Goal: Task Accomplishment & Management: Complete application form

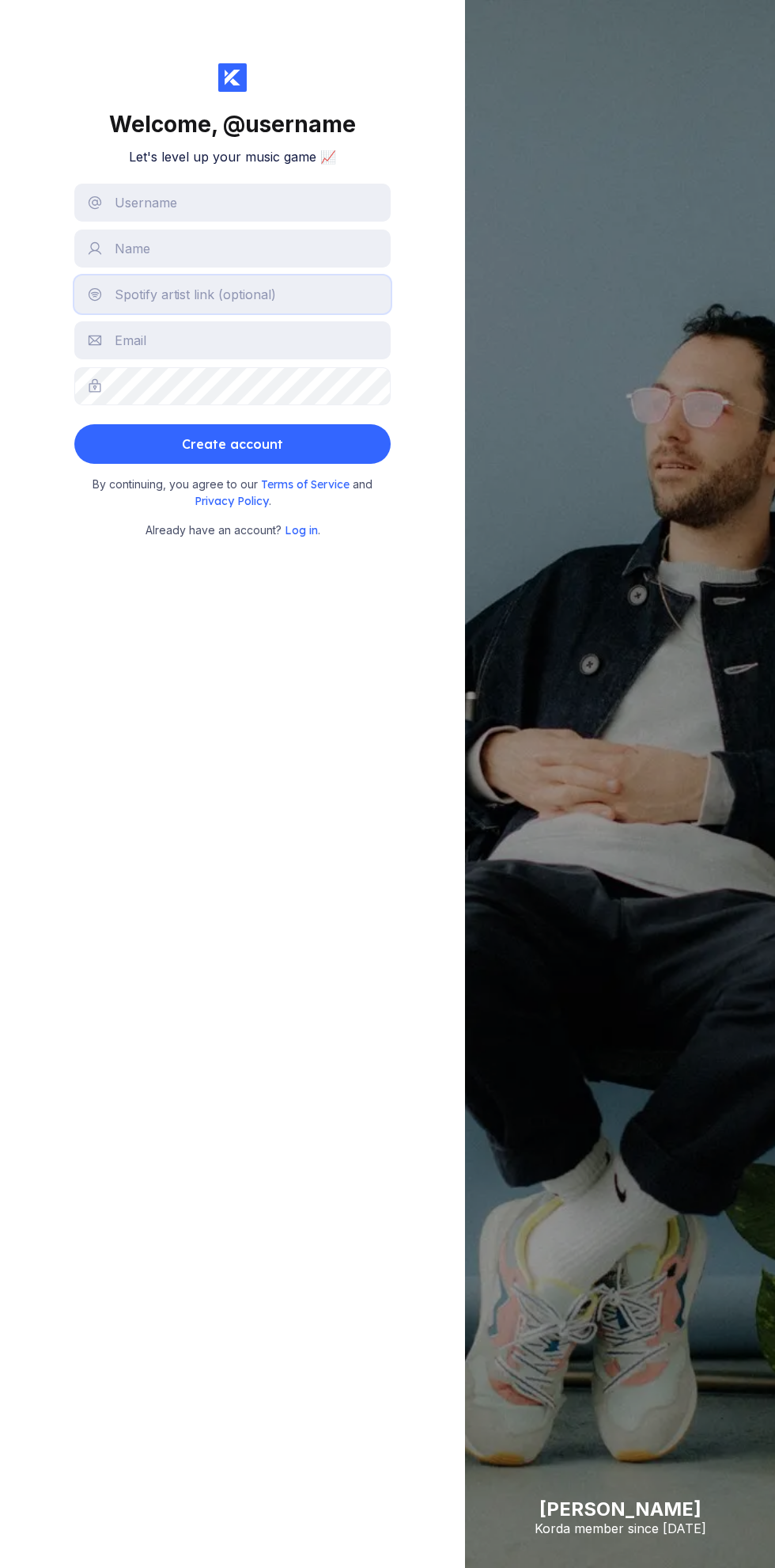
click at [162, 294] on input "text" at bounding box center [232, 295] width 316 height 38
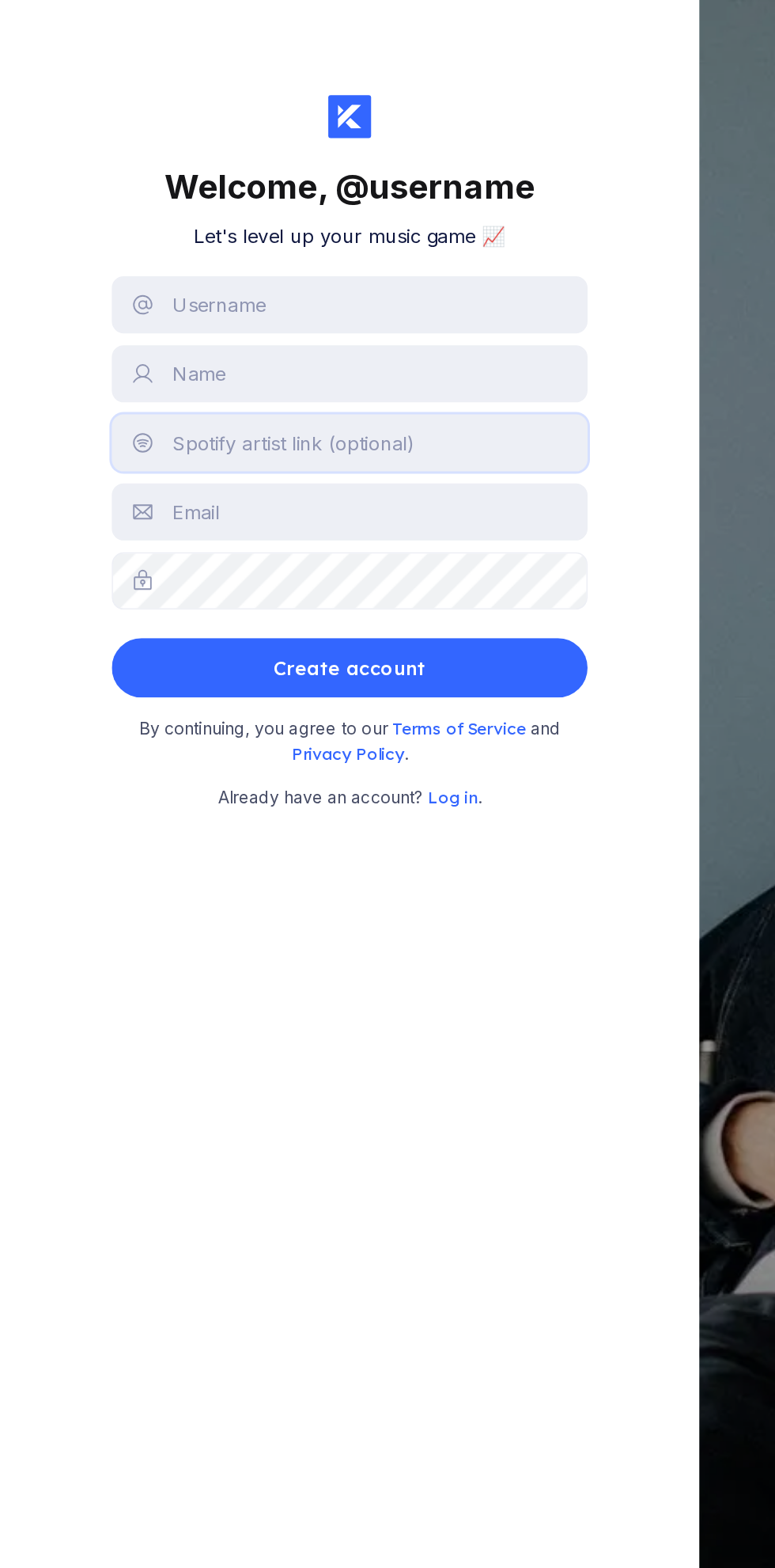
type input "[URL][DOMAIN_NAME]"
click at [160, 203] on input "text" at bounding box center [232, 202] width 316 height 38
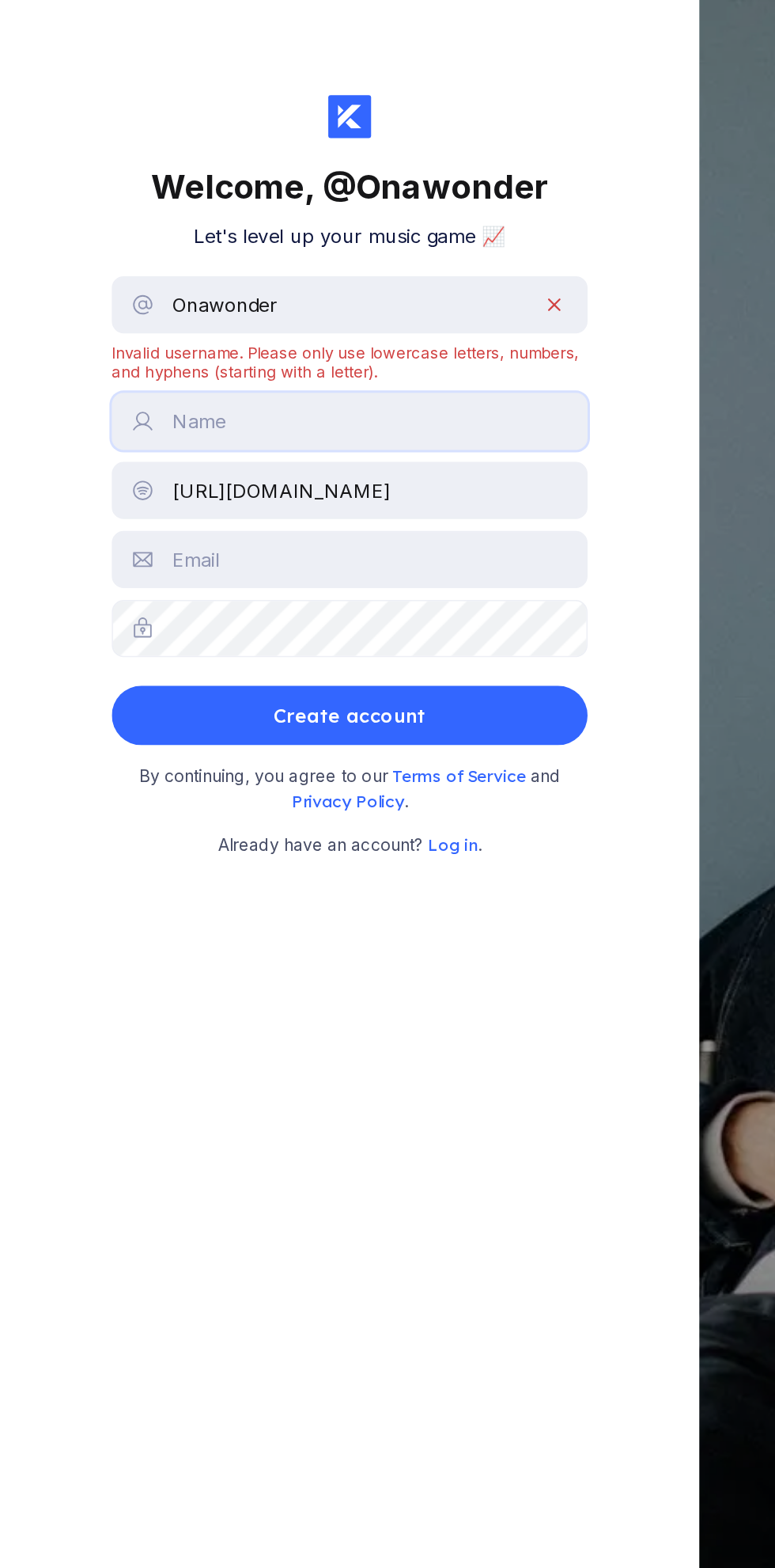
click at [141, 262] on input "text" at bounding box center [232, 280] width 316 height 38
click at [128, 206] on input "Onawonder" at bounding box center [232, 202] width 316 height 38
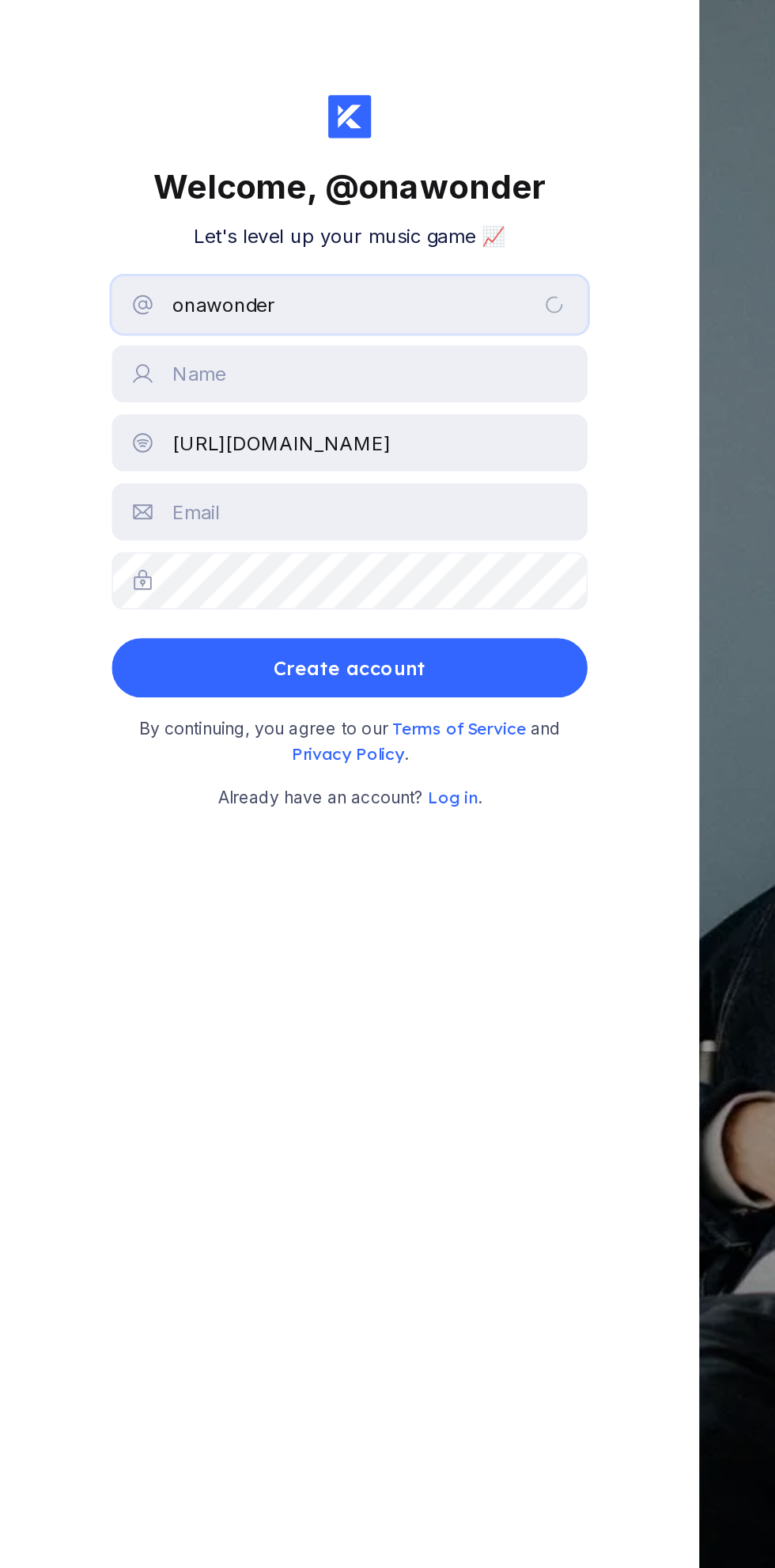
type input "onawonder"
click at [140, 242] on input "text" at bounding box center [232, 249] width 316 height 38
type input "Adegbola onaara oluwatobiloba"
click at [150, 345] on input "text" at bounding box center [232, 341] width 316 height 38
type input "[EMAIL_ADDRESS][DOMAIN_NAME]"
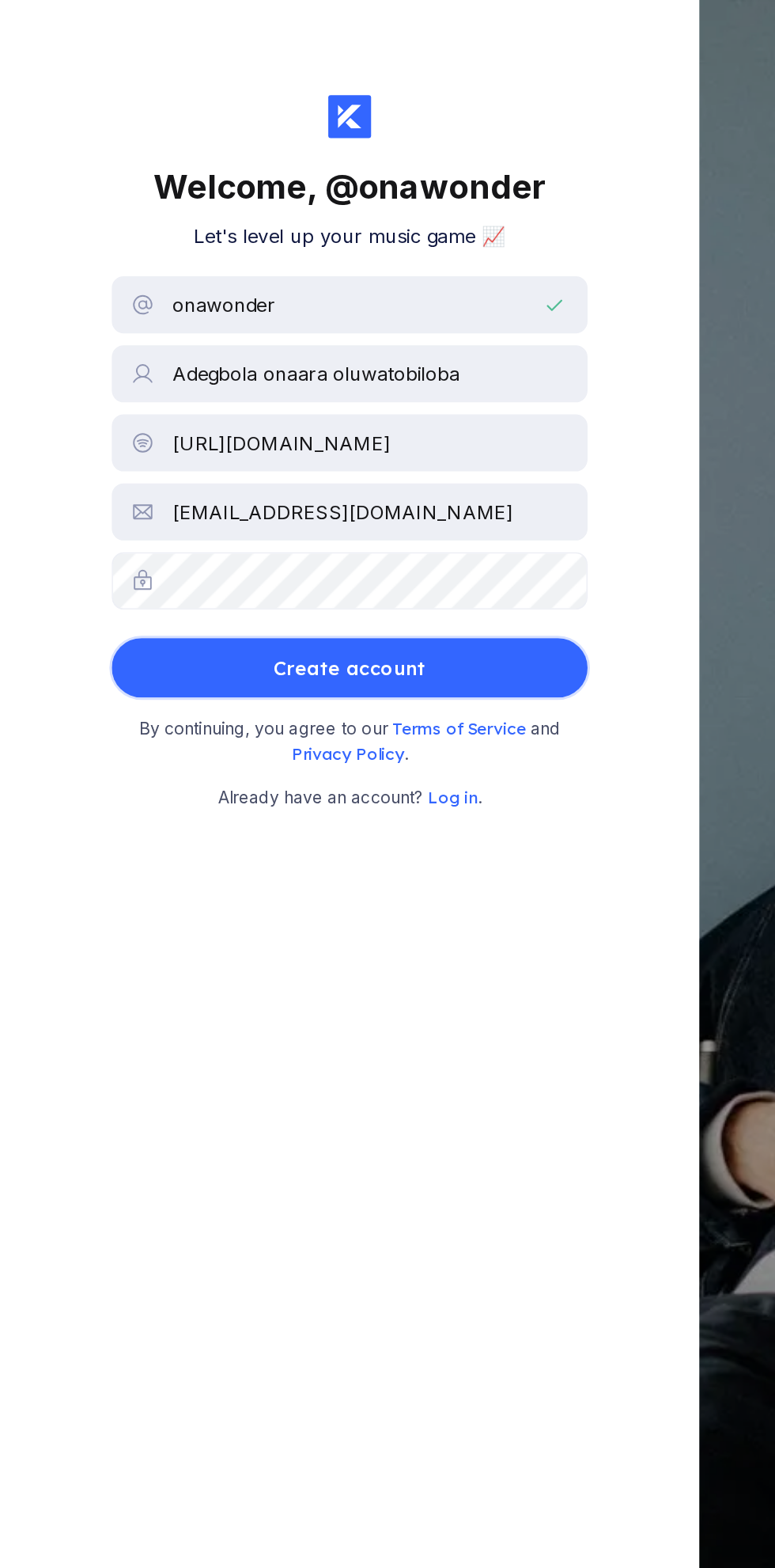
click at [144, 432] on button "Create account" at bounding box center [232, 444] width 316 height 40
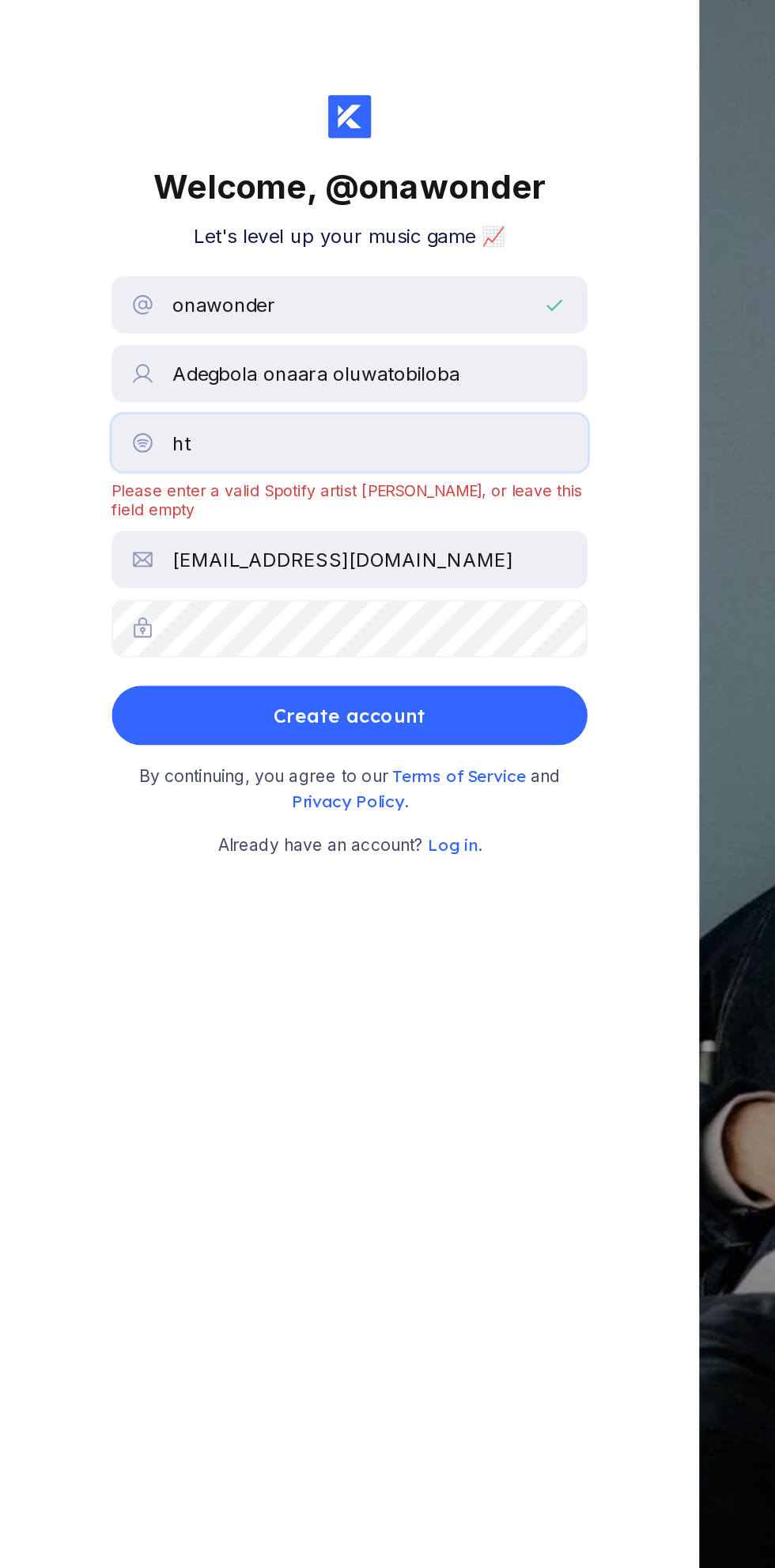
type input "h"
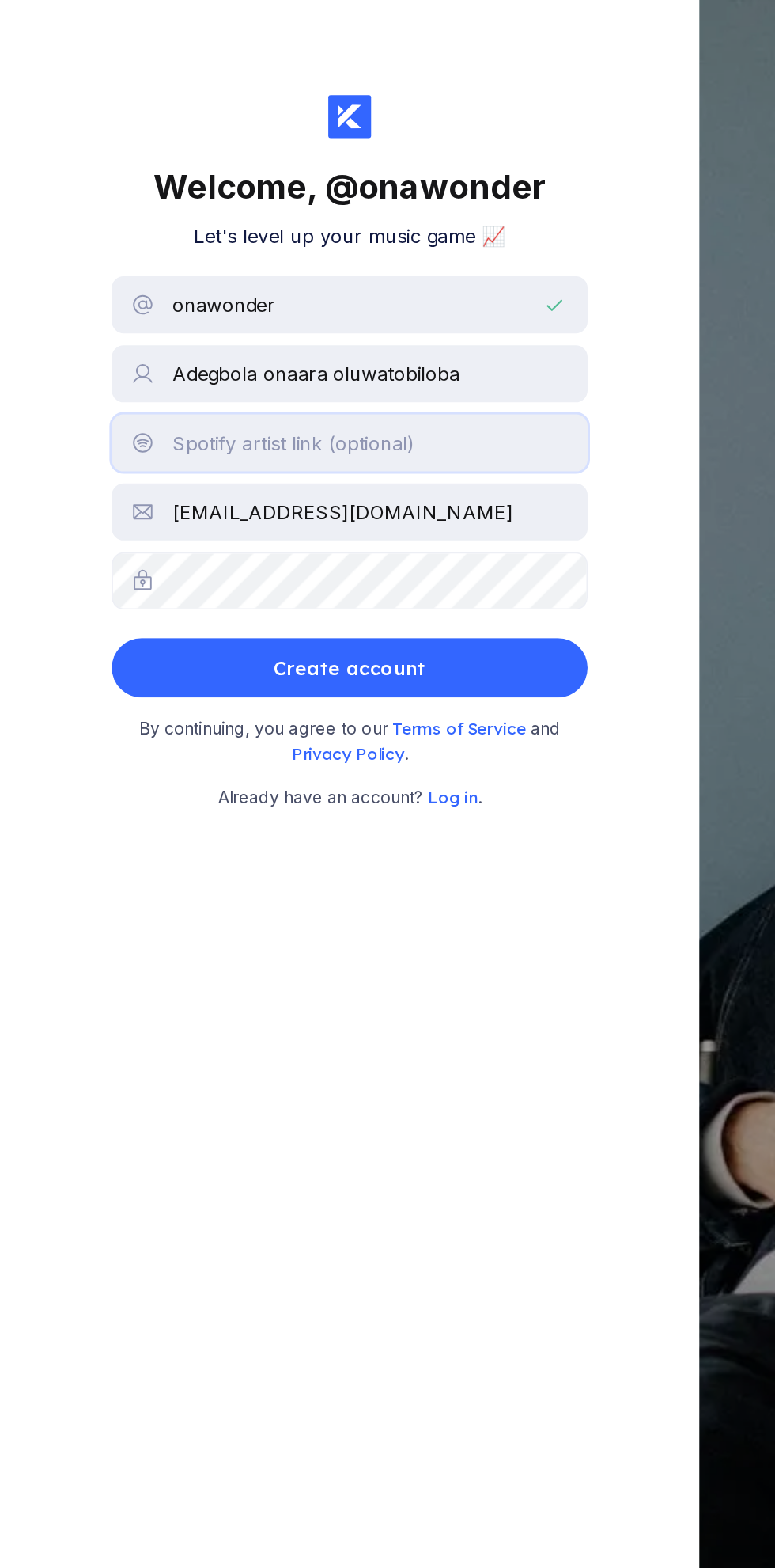
click at [130, 296] on input "text" at bounding box center [232, 295] width 316 height 38
type input "[URL][DOMAIN_NAME]"
click at [136, 439] on button "Create account" at bounding box center [232, 444] width 316 height 40
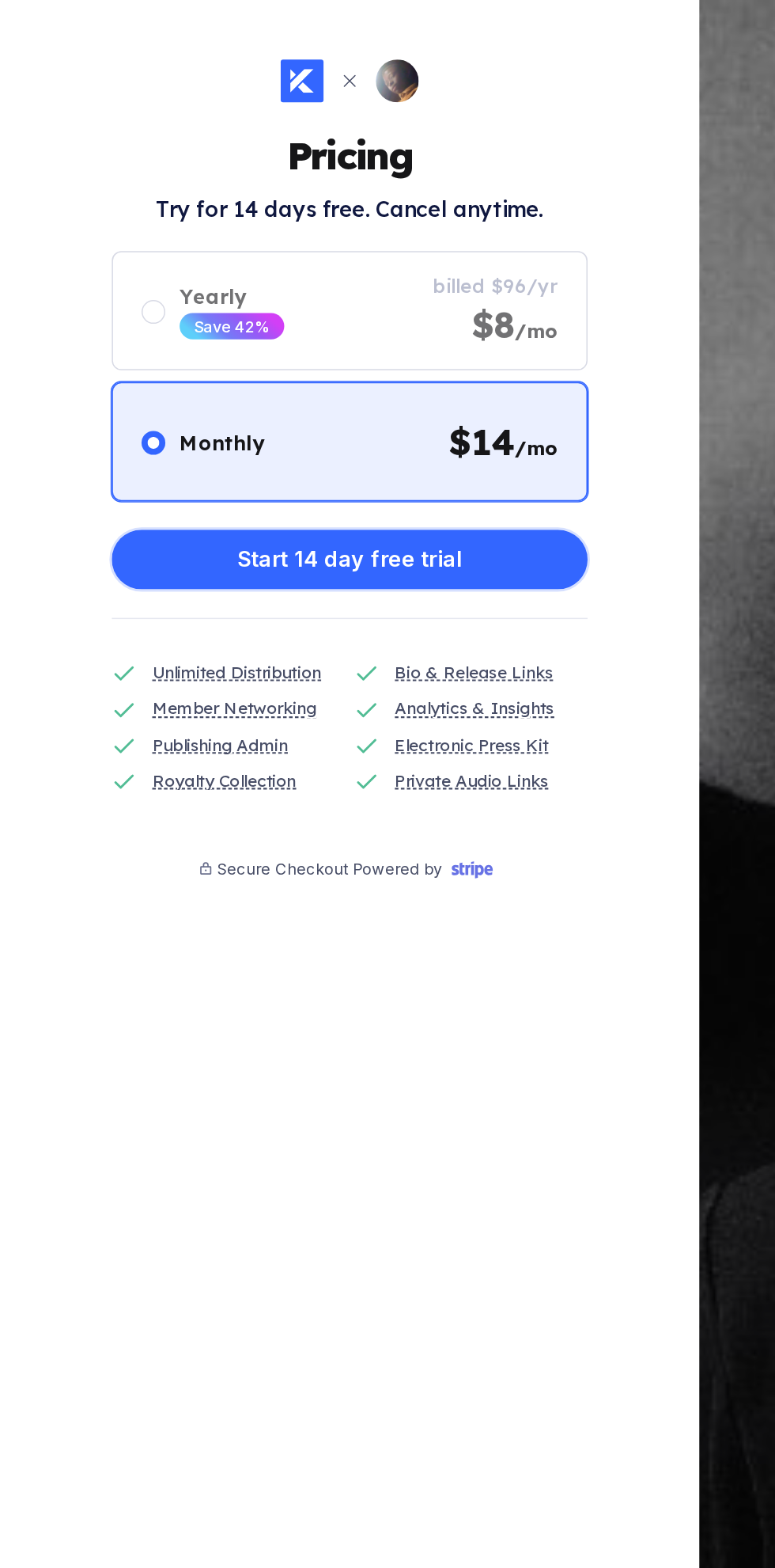
click at [111, 364] on button "Start 14 day free trial" at bounding box center [232, 372] width 316 height 40
